Goal: Browse casually

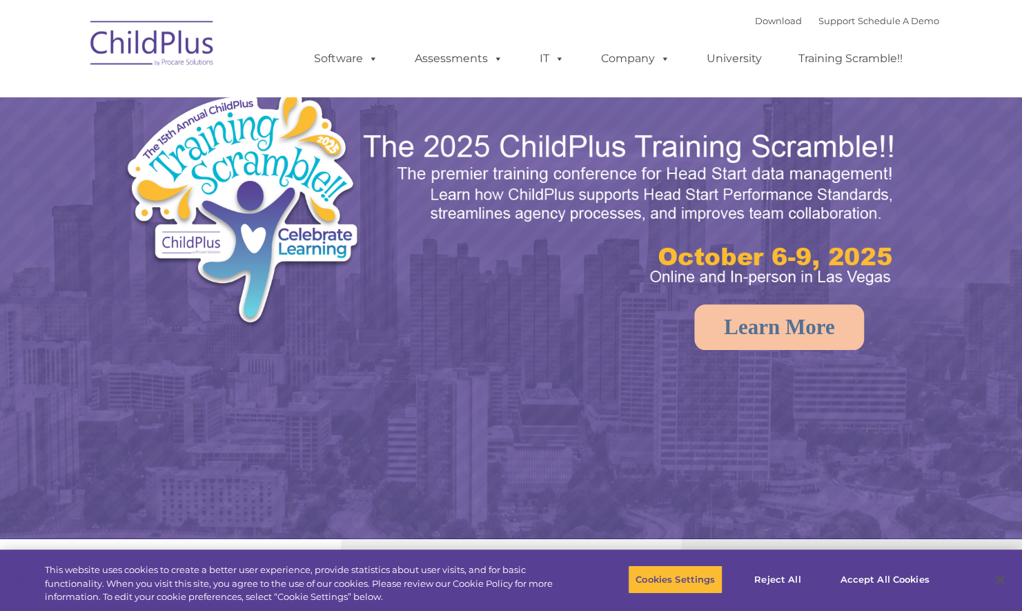
select select "MEDIUM"
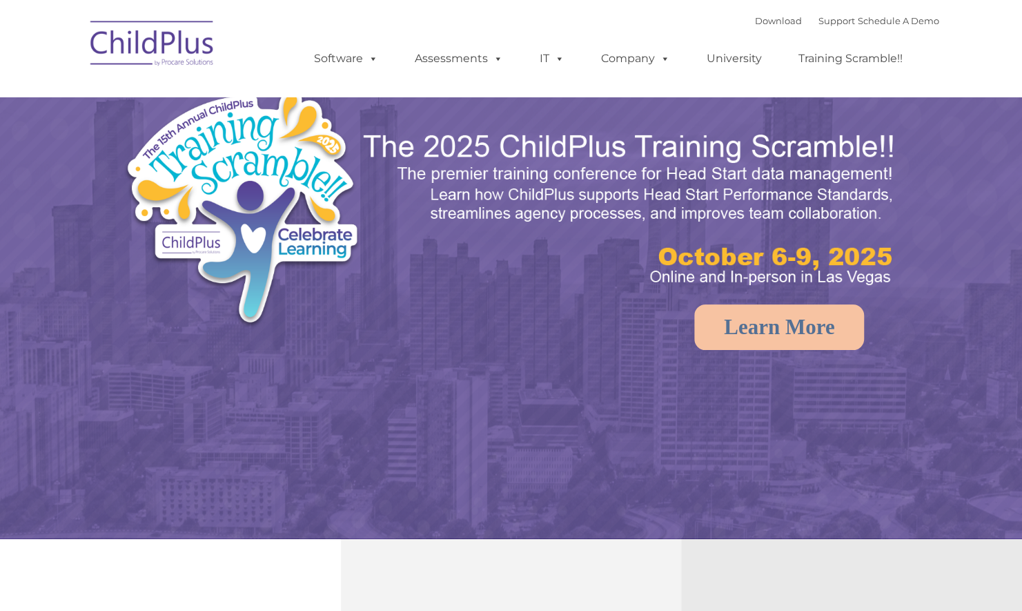
select select "MEDIUM"
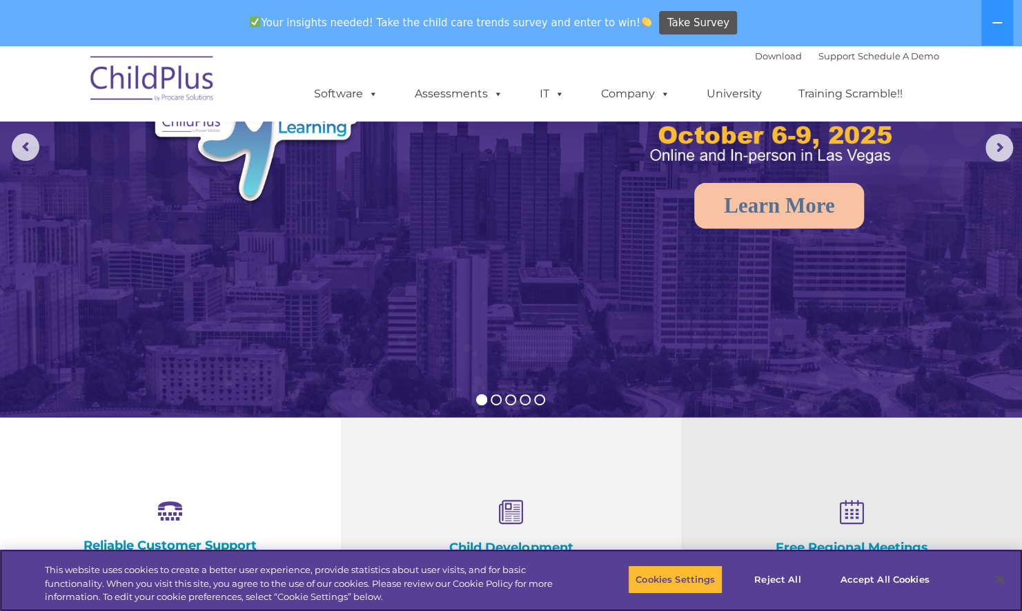
scroll to position [182, 0]
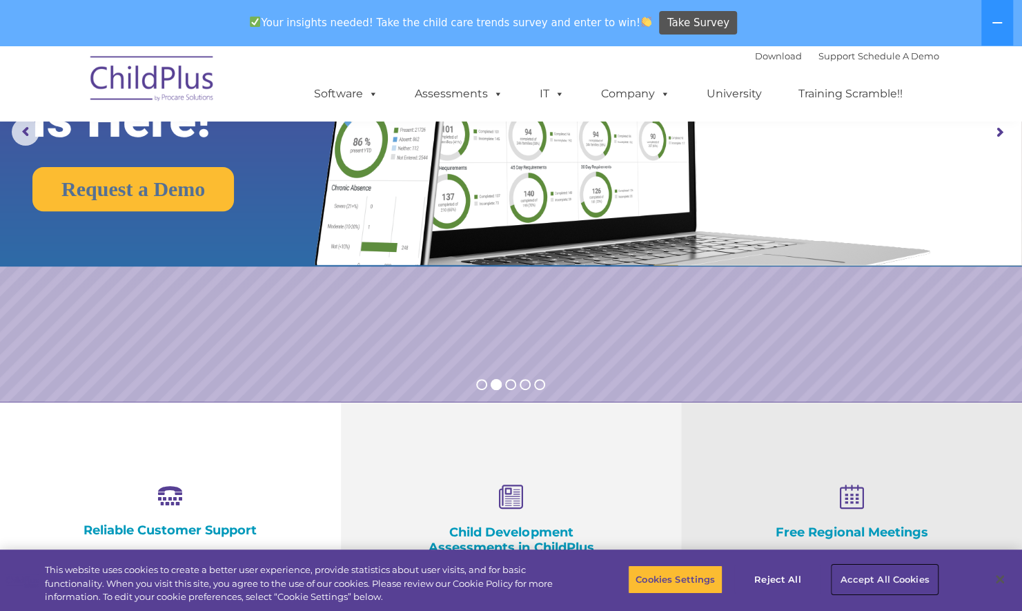
click at [890, 573] on button "Accept All Cookies" at bounding box center [884, 578] width 104 height 29
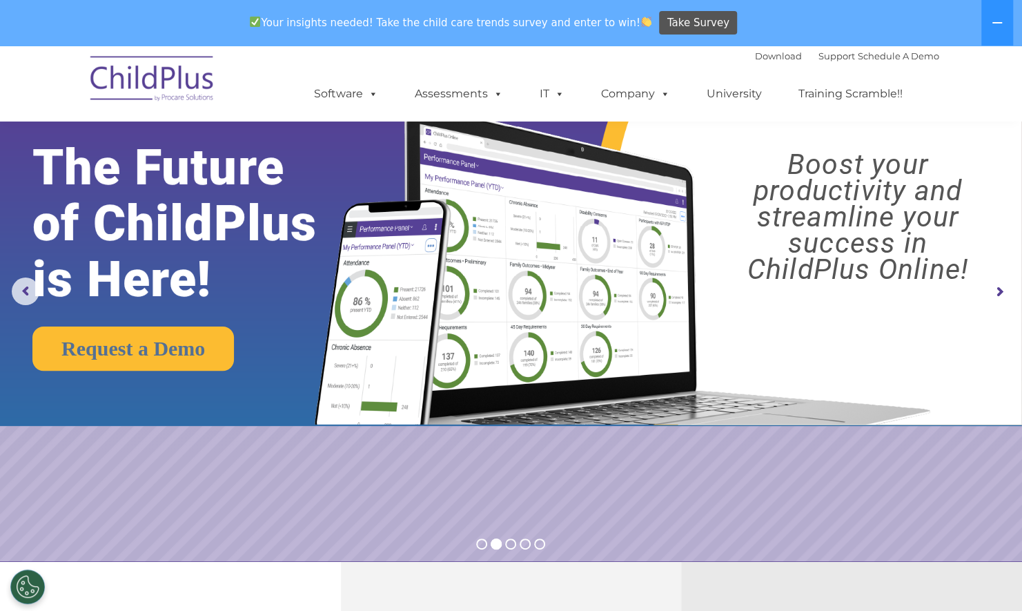
scroll to position [0, 0]
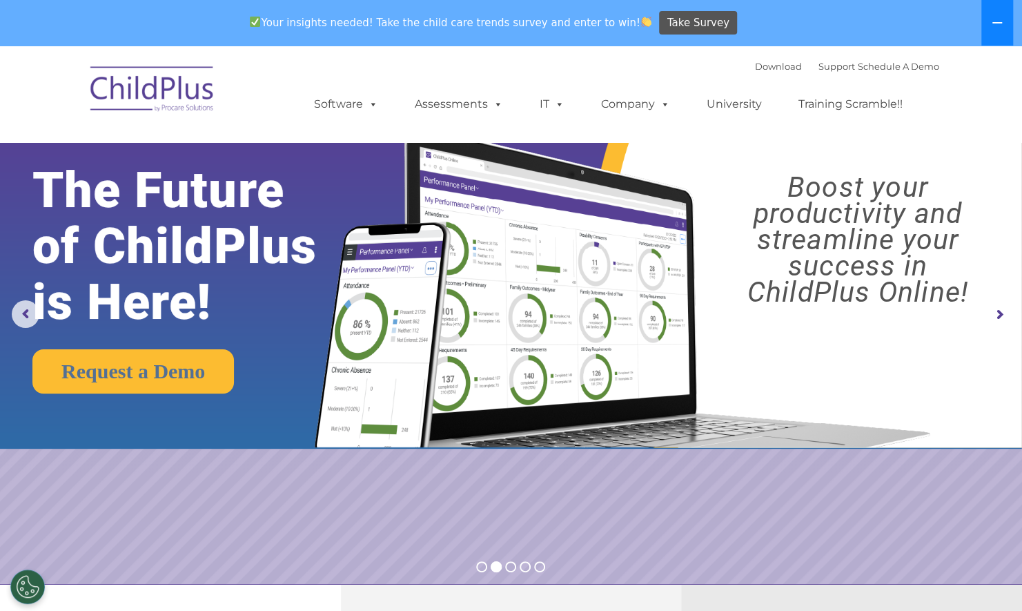
click at [993, 23] on icon at bounding box center [997, 22] width 10 height 1
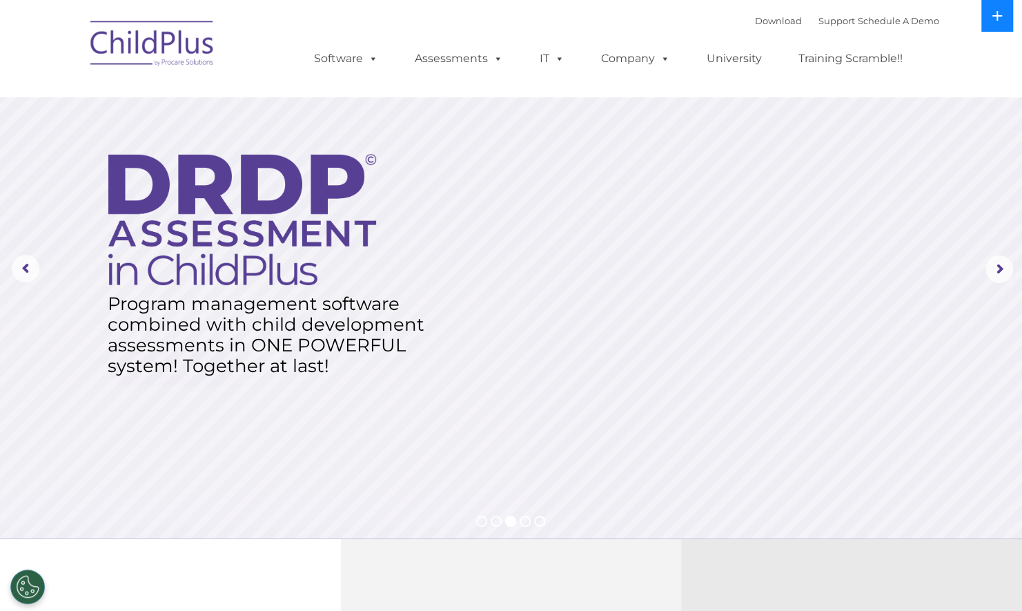
click at [993, 23] on button at bounding box center [997, 16] width 32 height 32
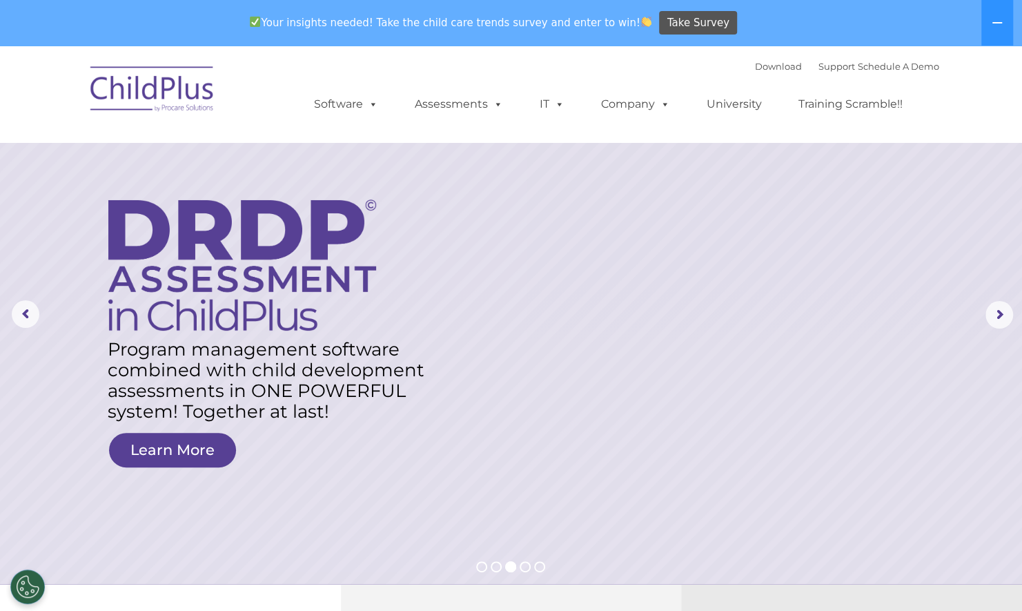
drag, startPoint x: 988, startPoint y: 1, endPoint x: 599, endPoint y: 175, distance: 426.5
click at [599, 175] on rs-layer at bounding box center [511, 315] width 1022 height 538
